Goal: Check status: Check status

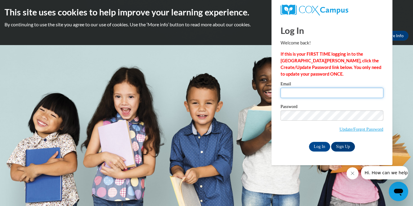
click at [308, 94] on input "Email" at bounding box center [331, 93] width 103 height 10
type input "[EMAIL_ADDRESS][DOMAIN_NAME]"
click at [320, 149] on input "Log In" at bounding box center [319, 147] width 21 height 10
click at [322, 146] on input "Log In" at bounding box center [319, 147] width 21 height 10
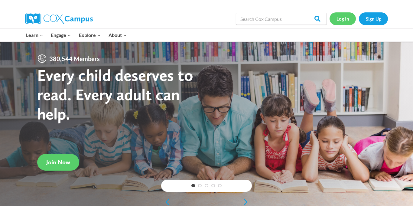
click at [340, 20] on link "Log In" at bounding box center [342, 18] width 26 height 12
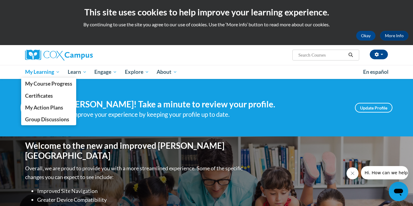
click at [44, 70] on span "My Learning" at bounding box center [42, 71] width 35 height 7
click at [46, 71] on span "My Learning" at bounding box center [42, 71] width 35 height 7
click at [41, 71] on span "My Learning" at bounding box center [42, 71] width 35 height 7
click at [57, 72] on span "My Learning" at bounding box center [42, 71] width 35 height 7
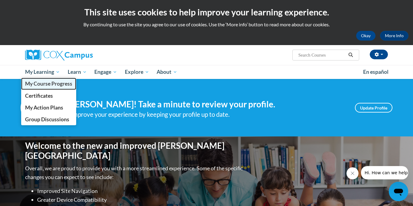
click at [53, 83] on span "My Course Progress" at bounding box center [48, 83] width 47 height 6
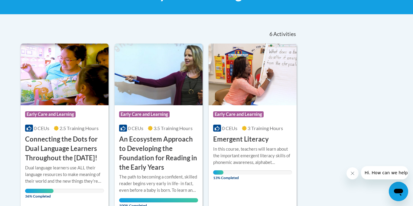
scroll to position [198, 0]
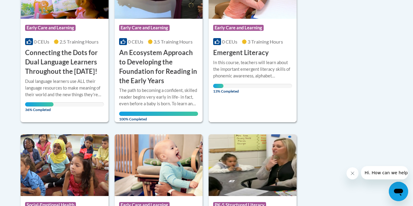
click at [258, 54] on h3 "Emergent Literacy" at bounding box center [241, 52] width 56 height 9
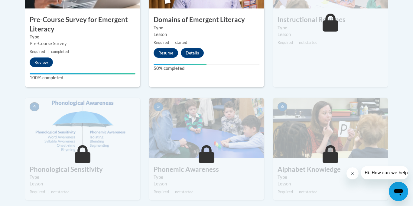
scroll to position [258, 0]
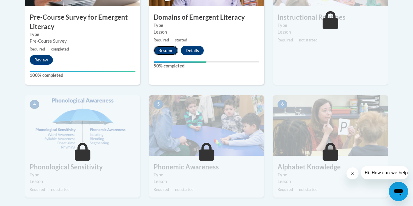
click at [162, 48] on button "Resume" at bounding box center [166, 51] width 24 height 10
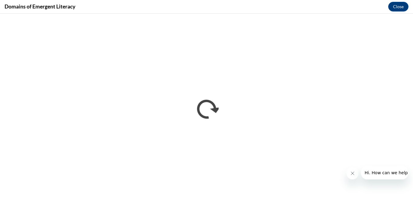
scroll to position [0, 0]
